Goal: Transaction & Acquisition: Purchase product/service

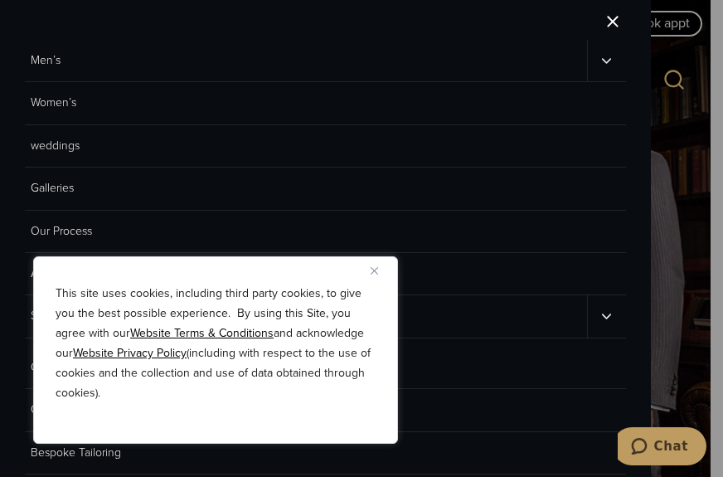
click at [48, 61] on link "Men’s" at bounding box center [306, 60] width 562 height 41
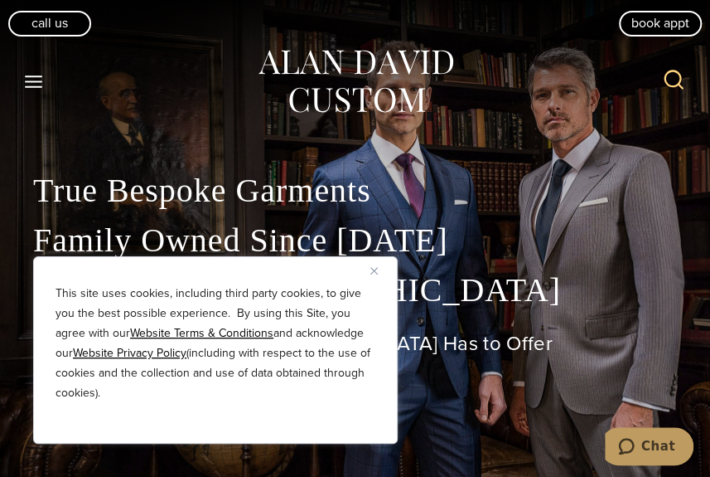
click at [376, 269] on img "Close" at bounding box center [373, 270] width 7 height 7
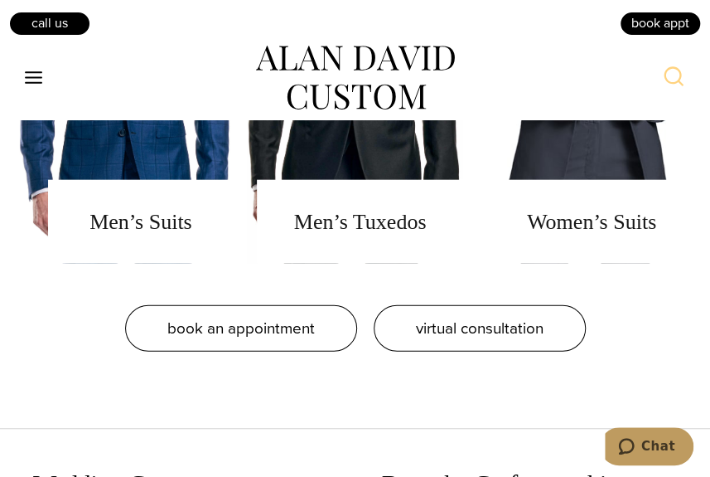
scroll to position [1222, 0]
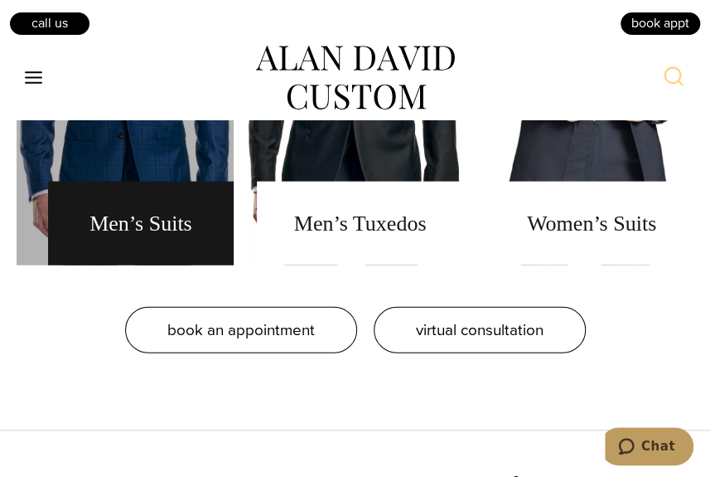
click at [124, 249] on link "men's suits" at bounding box center [125, 58] width 217 height 414
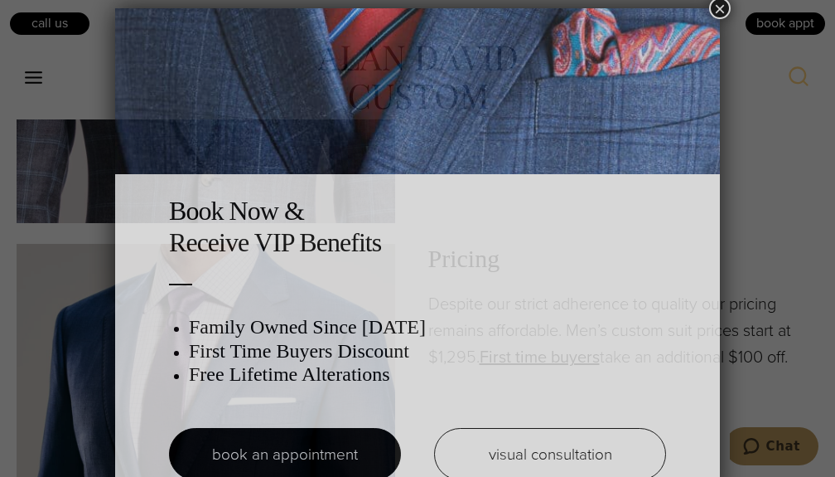
scroll to position [8, 0]
